Goal: Find specific page/section: Find specific page/section

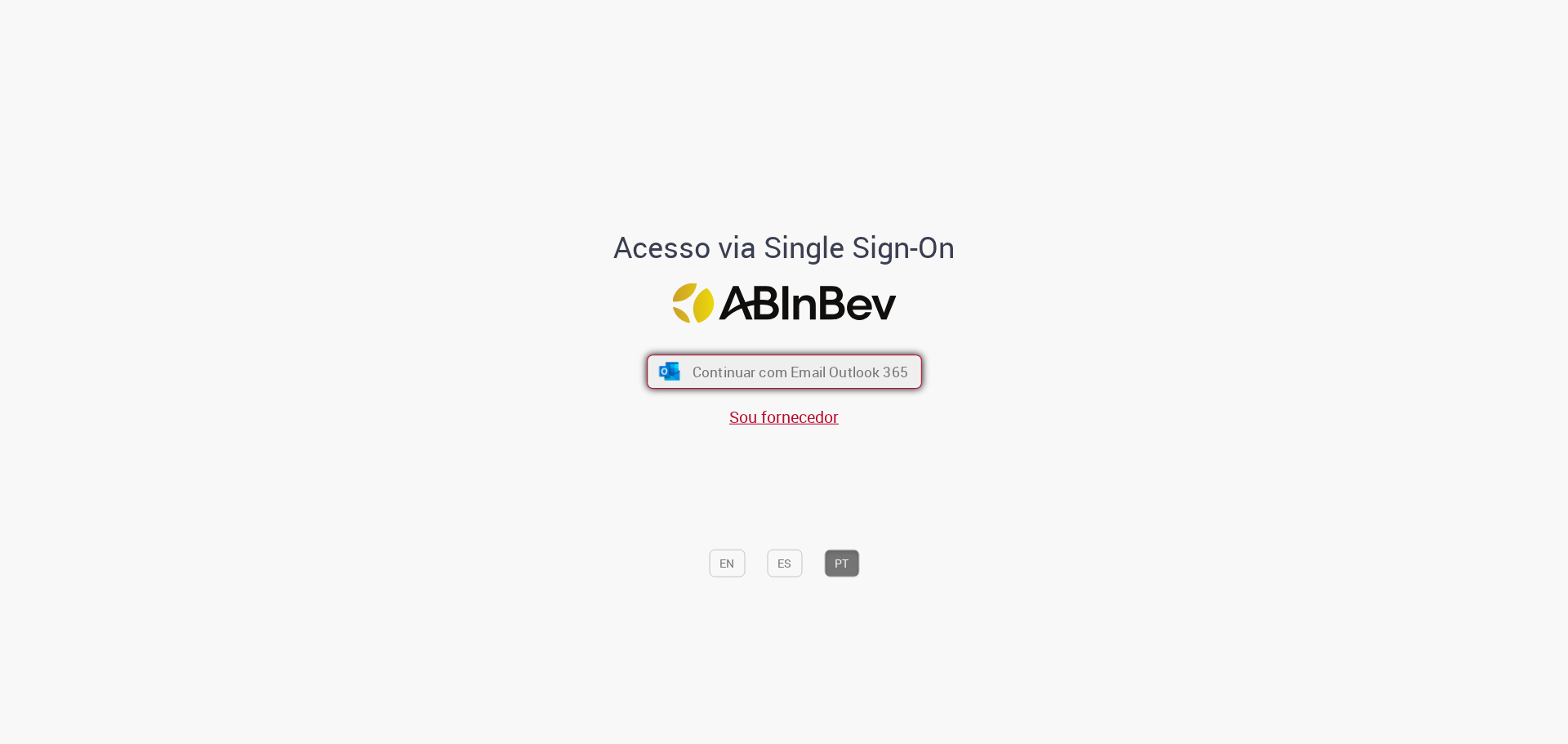
click at [763, 377] on span "Continuar com Email Outlook 365" at bounding box center [799, 371] width 215 height 19
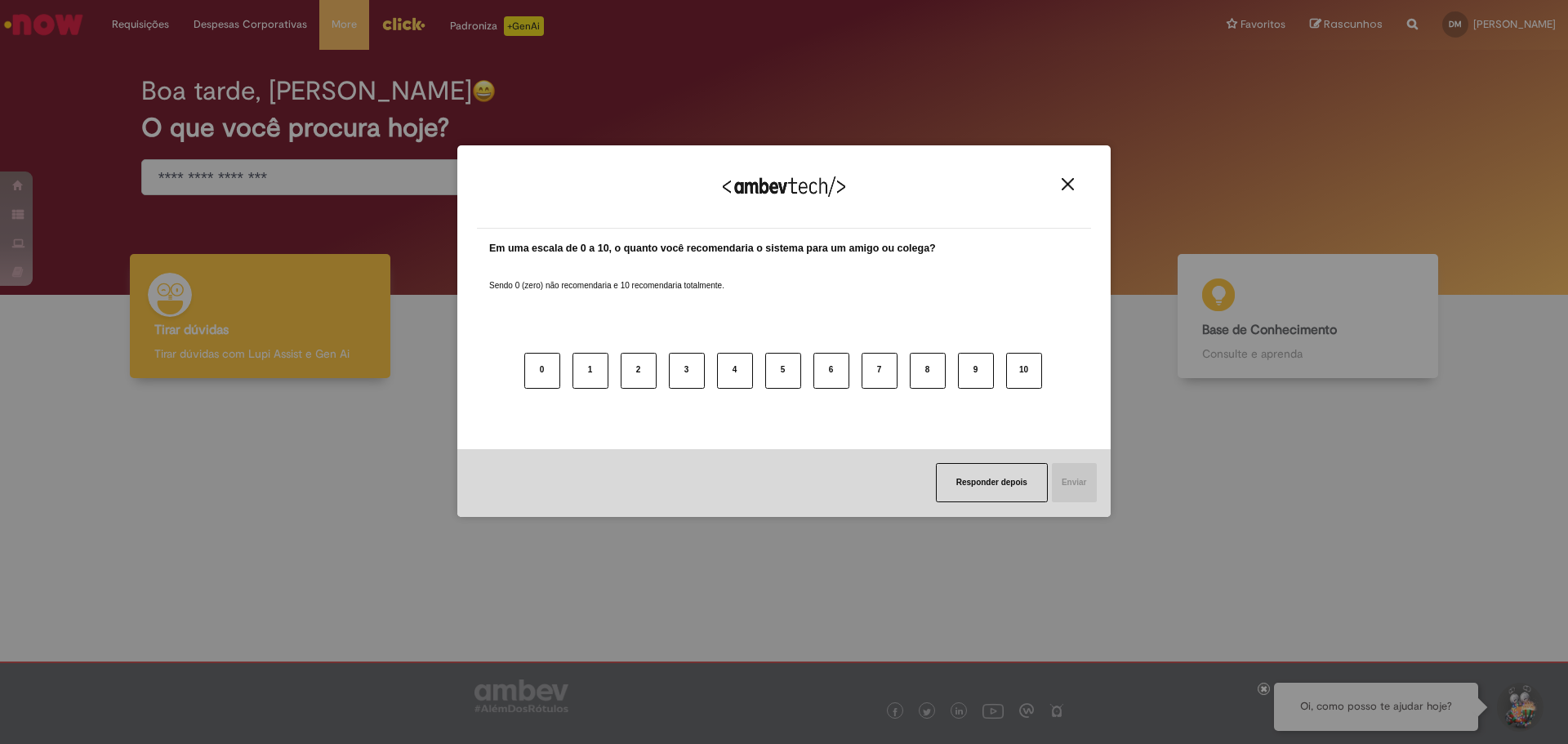
click at [1062, 182] on img "Close" at bounding box center [1068, 184] width 12 height 12
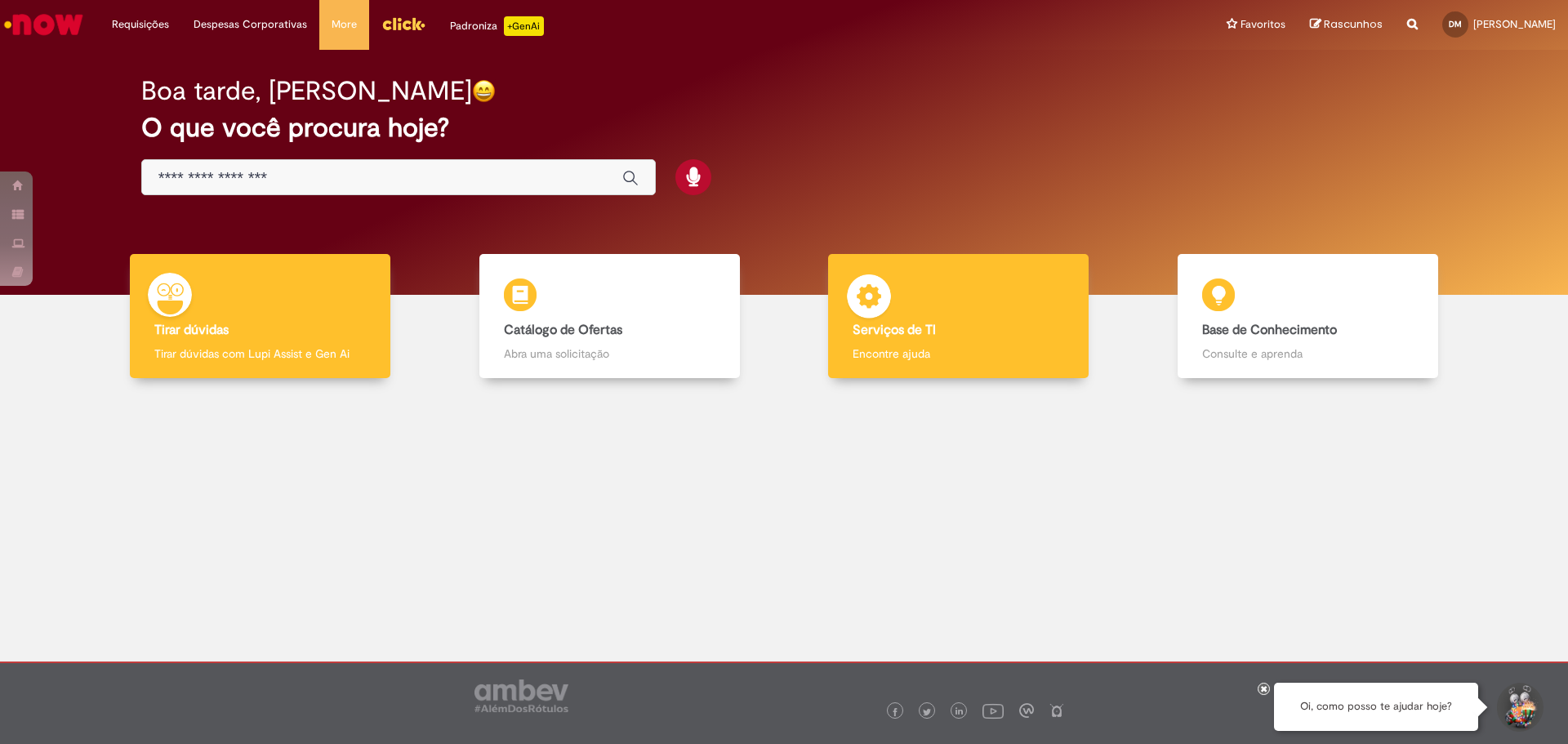
click at [913, 309] on div "Serviços de TI Serviços de TI Encontre ajuda" at bounding box center [958, 316] width 261 height 125
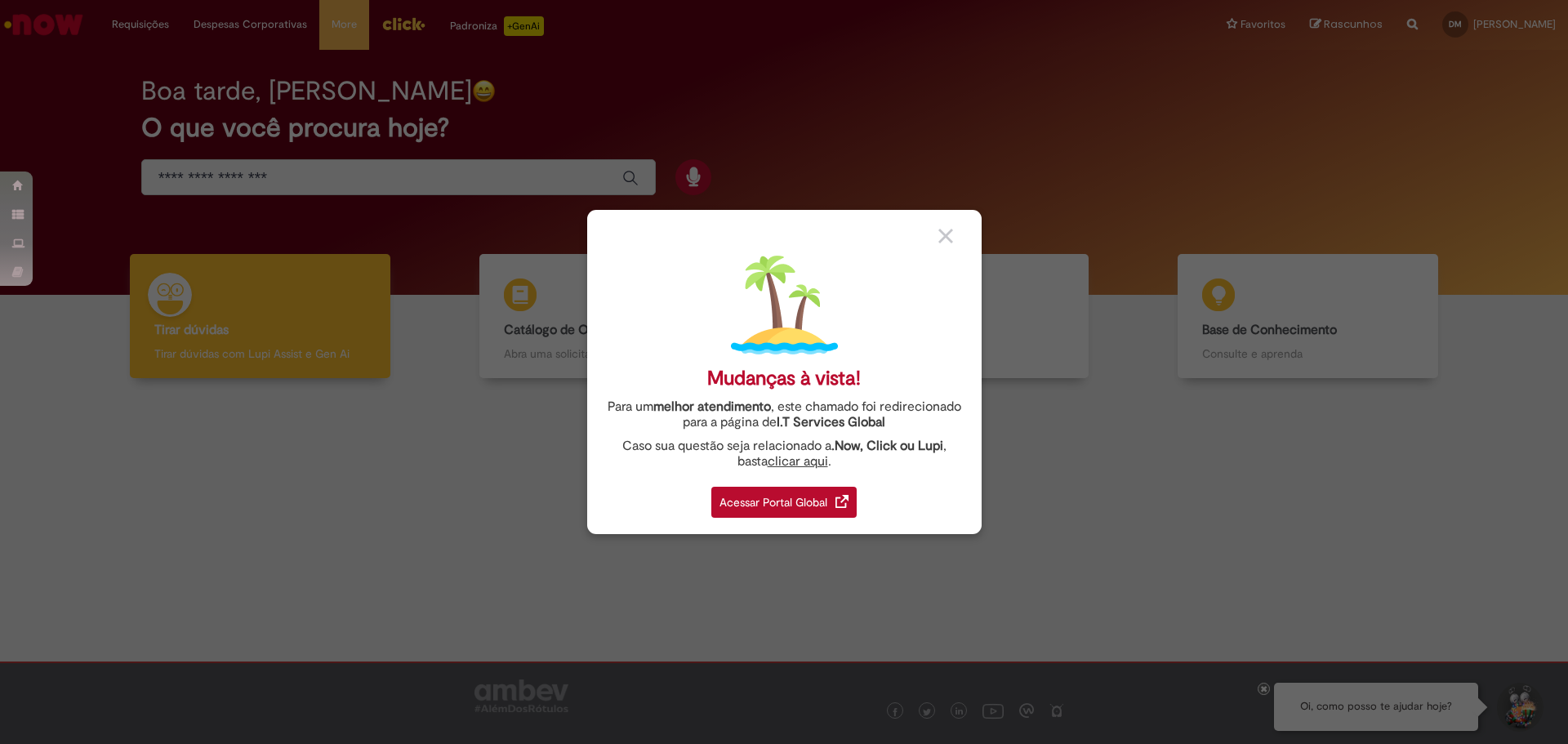
click at [753, 498] on div "Acessar Portal Global" at bounding box center [784, 502] width 145 height 31
